Goal: Task Accomplishment & Management: Manage account settings

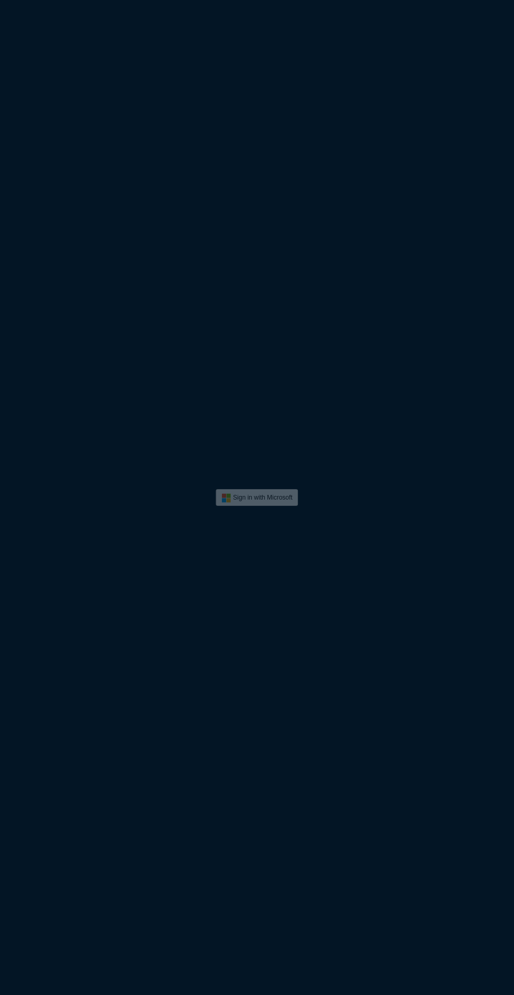
click at [264, 500] on button at bounding box center [257, 497] width 82 height 17
click at [273, 497] on button at bounding box center [257, 497] width 218 height 33
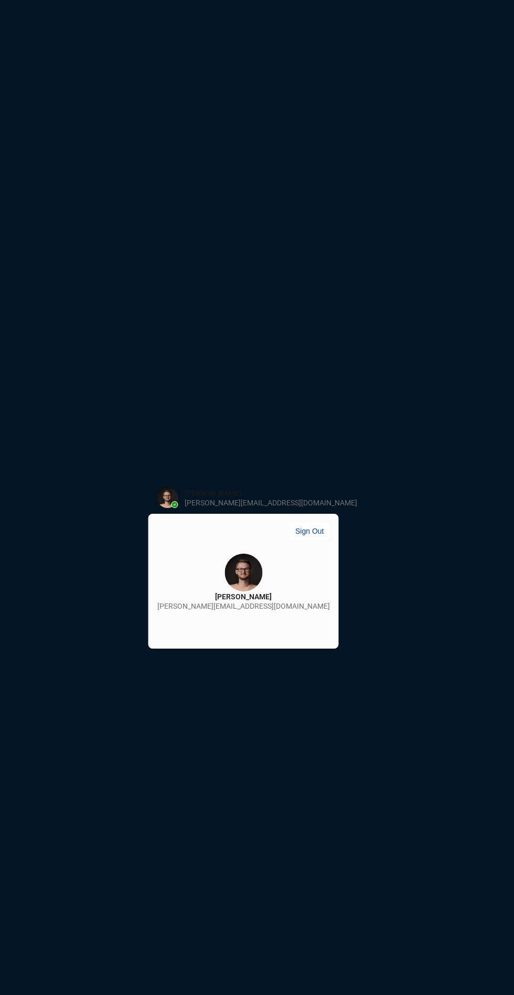
click at [252, 596] on div "[PERSON_NAME]" at bounding box center [243, 596] width 57 height 10
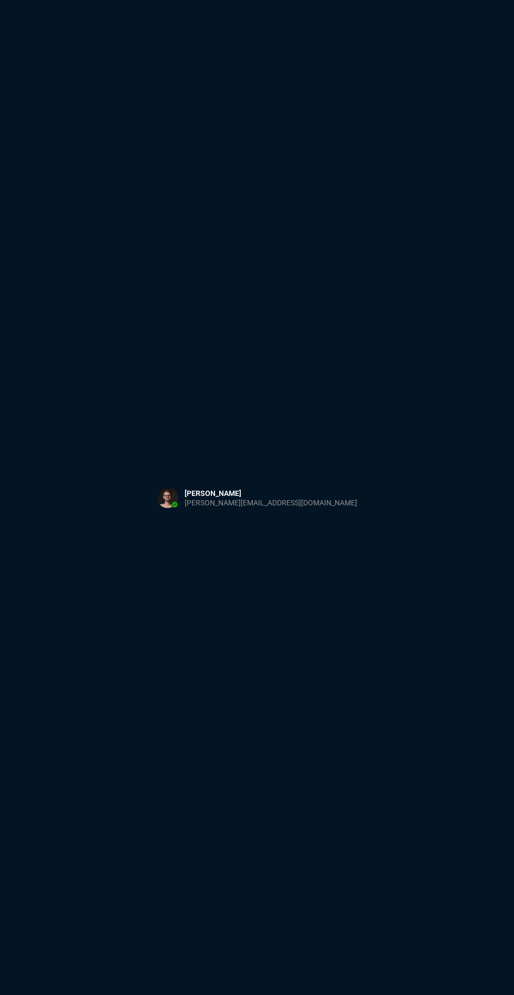
click at [265, 482] on button at bounding box center [257, 497] width 218 height 33
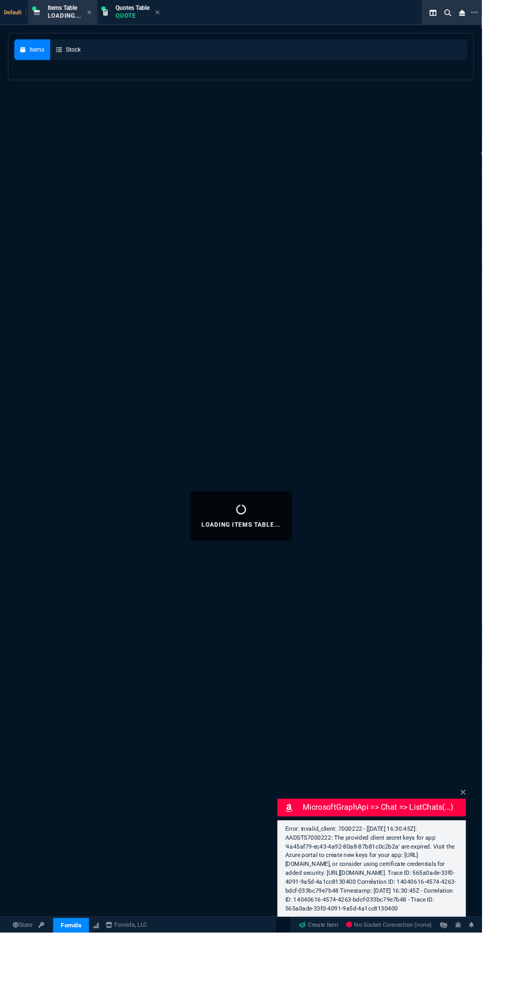
select select "1: BROV"
select select
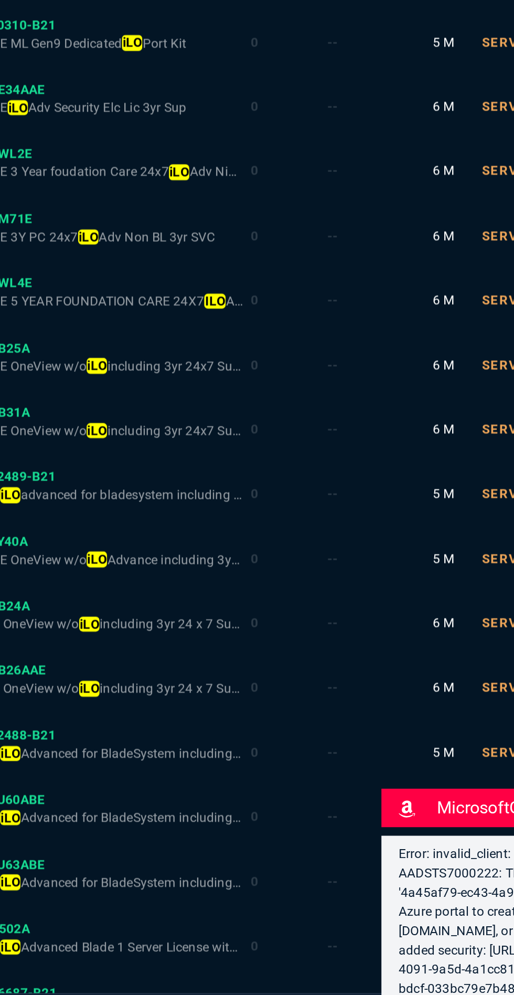
scroll to position [88, 0]
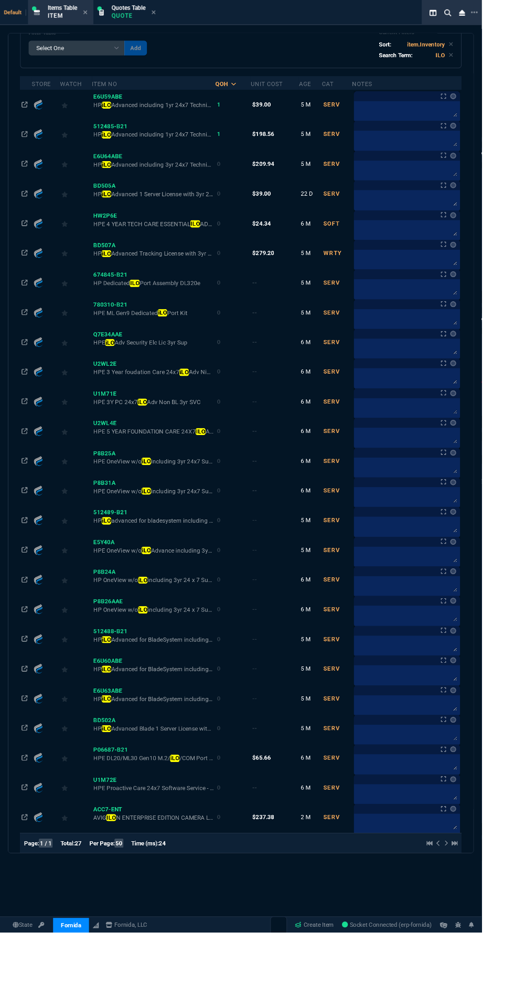
click at [42, 994] on div "State Fornida ZaynTek Fornida Fornida, LLC Create Item Socket Connected (erp-fo…" at bounding box center [257, 987] width 514 height 18
click at [34, 991] on link "State" at bounding box center [23, 986] width 27 height 9
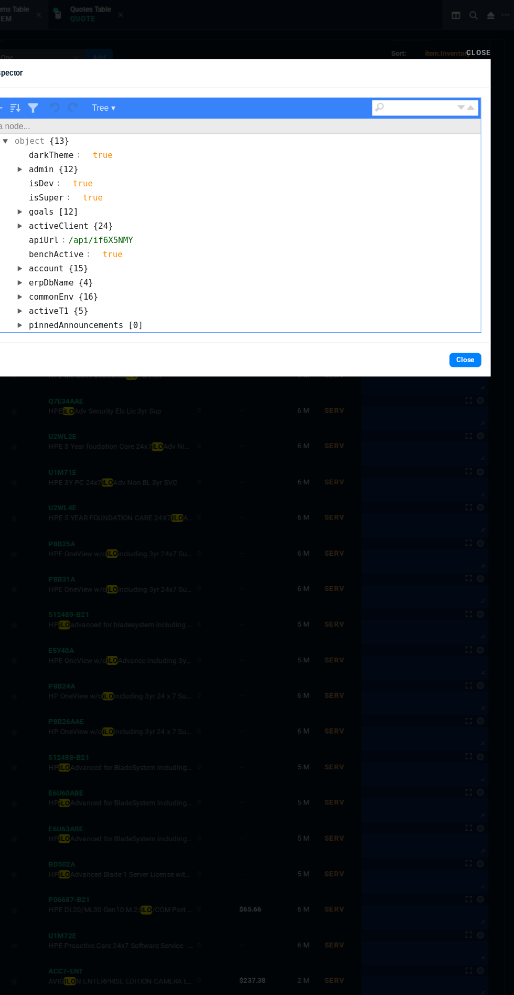
scroll to position [0, 0]
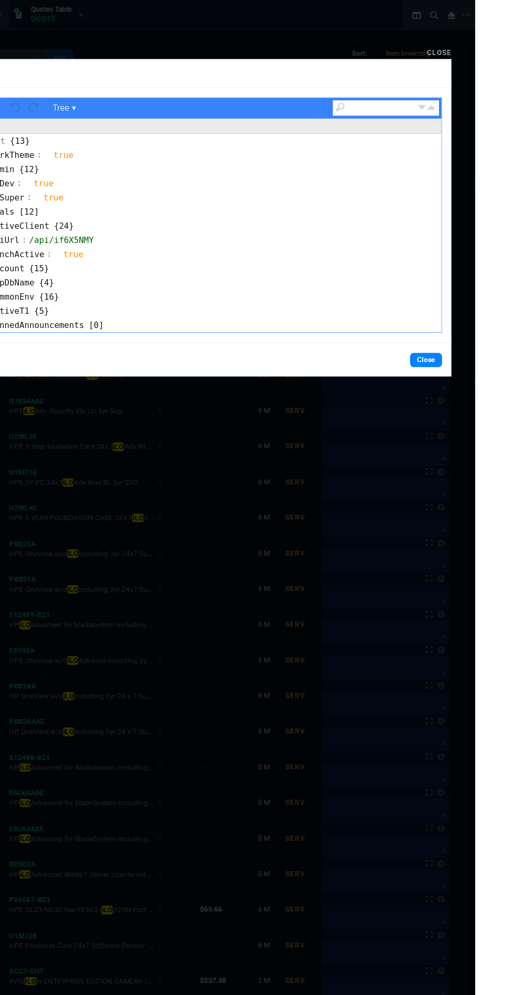
click at [493, 49] on link "Close" at bounding box center [482, 46] width 22 height 7
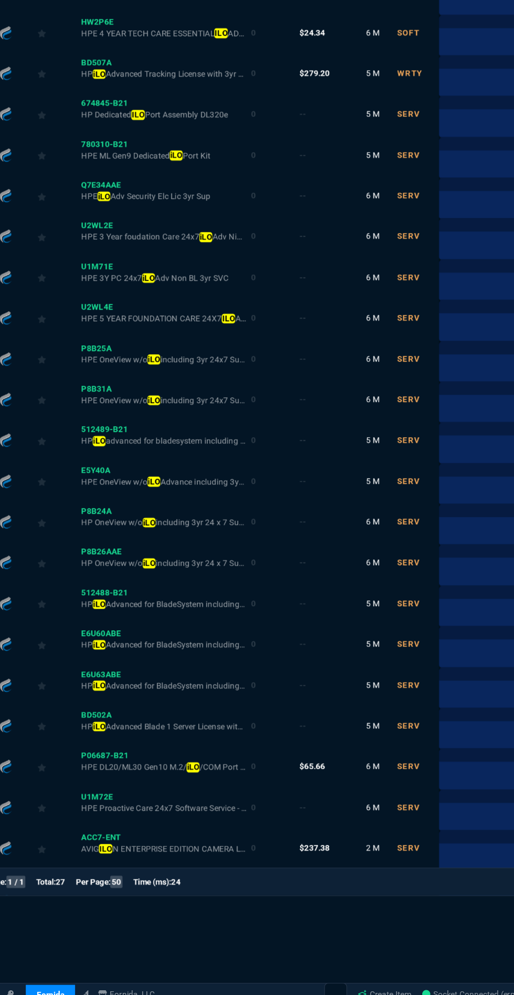
scroll to position [88, 0]
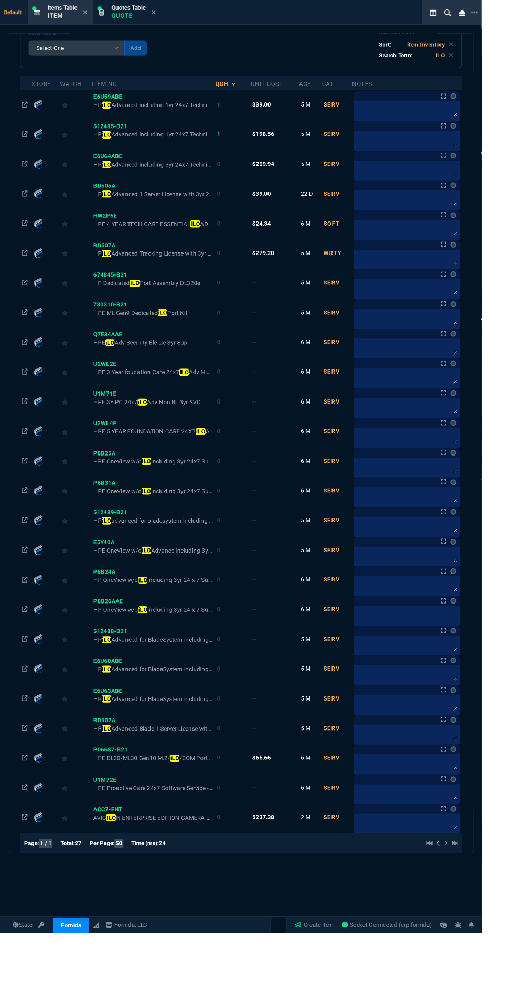
click at [53, 993] on div "State Fornida ZaynTek Fornida Fornida, LLC" at bounding box center [80, 986] width 161 height 13
click at [44, 994] on div "State Fornida ZaynTek Fornida Fornida, LLC Create Item Socket Connected (erp-fo…" at bounding box center [257, 987] width 514 height 18
click at [42, 994] on div "Items Stock Items Select a Report NEW QUERY 2 ILO On Hand Filter Table Select O…" at bounding box center [257, 550] width 514 height 1030
click at [50, 991] on link at bounding box center [44, 986] width 13 height 9
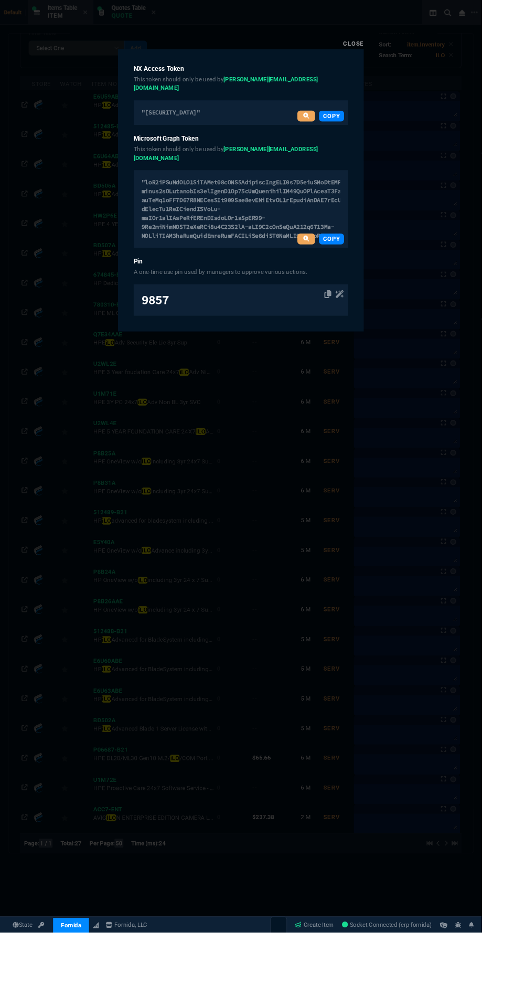
click at [45, 994] on div "State Fornida ZaynTek Fornida Fornida, LLC Create Item Socket Connected (erp-fo…" at bounding box center [257, 987] width 514 height 18
click at [354, 310] on icon at bounding box center [349, 314] width 7 height 8
